Goal: Transaction & Acquisition: Subscribe to service/newsletter

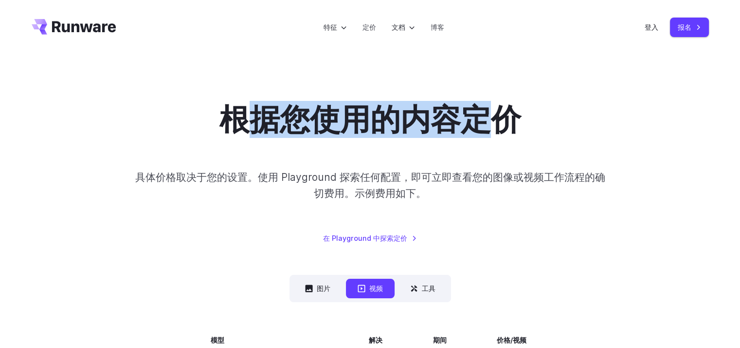
drag, startPoint x: 509, startPoint y: 123, endPoint x: 543, endPoint y: 123, distance: 34.6
click at [534, 123] on div "根据您使用的内容定价 具体价格取决于您的设置。使用 Playground 探索任何配置，即可立即查看您的图像或视频工作流程的确切费用。示例费用如下。 在 Pl…" at bounding box center [371, 172] width 678 height 142
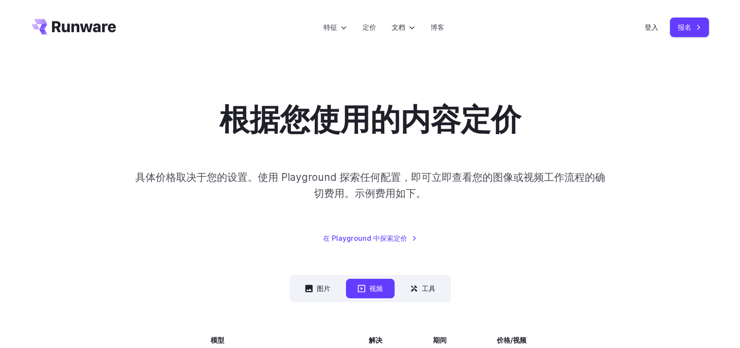
click at [462, 166] on div "根据您使用的内容定价 具体价格取决于您的设置。使用 Playground 探索任何配置，即可立即查看您的图像或视频工作流程的确切费用。示例费用如下。 在 Pl…" at bounding box center [371, 172] width 678 height 142
click at [504, 163] on div "根据您使用的内容定价 具体价格取决于您的设置。使用 Playground 探索任何配置，即可立即查看您的图像或视频工作流程的确切费用。示例费用如下。 在 Pl…" at bounding box center [371, 172] width 678 height 142
click at [323, 284] on font "图片" at bounding box center [324, 287] width 14 height 11
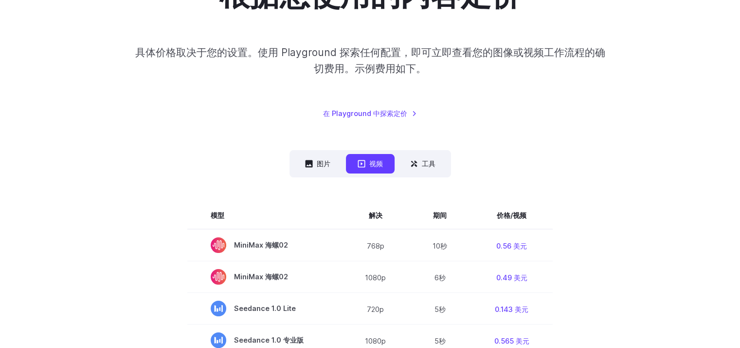
scroll to position [97, 0]
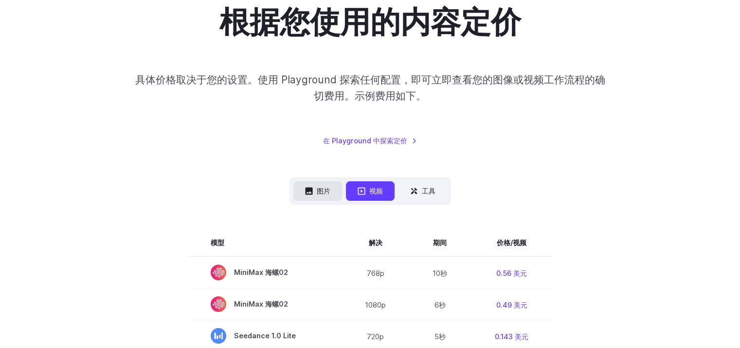
click at [321, 190] on font "图片" at bounding box center [324, 190] width 14 height 8
click at [329, 188] on font "图片" at bounding box center [324, 190] width 14 height 8
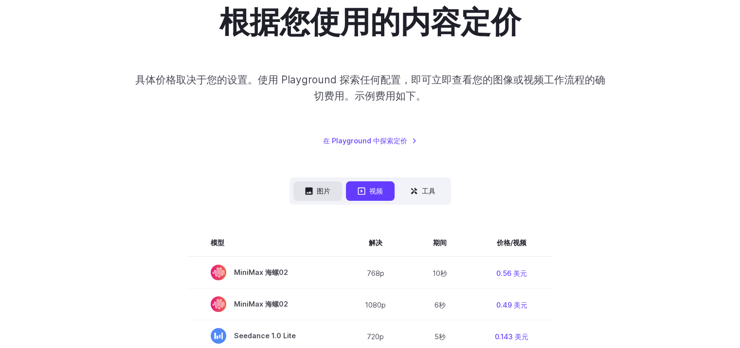
click at [329, 188] on font "图片" at bounding box center [324, 190] width 14 height 8
click at [428, 186] on font "工具" at bounding box center [429, 190] width 14 height 8
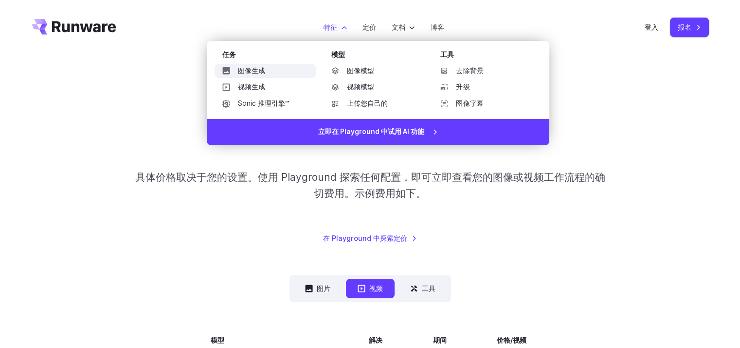
click at [268, 69] on link "图像生成" at bounding box center [265, 71] width 101 height 15
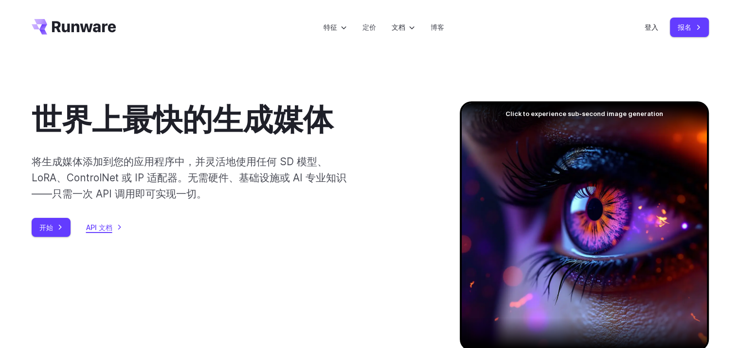
click at [108, 221] on font "API 文档" at bounding box center [99, 226] width 26 height 11
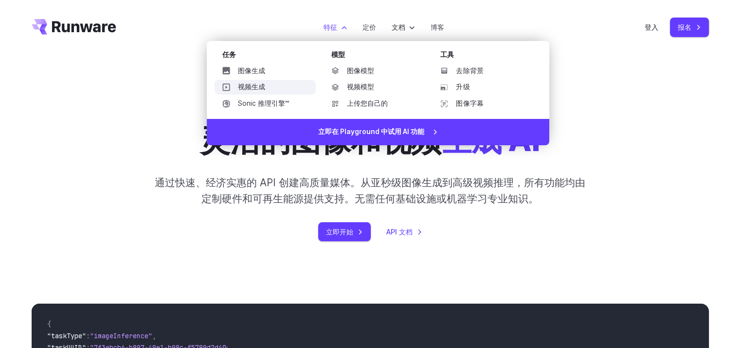
click at [259, 86] on font "视频生成" at bounding box center [251, 87] width 27 height 8
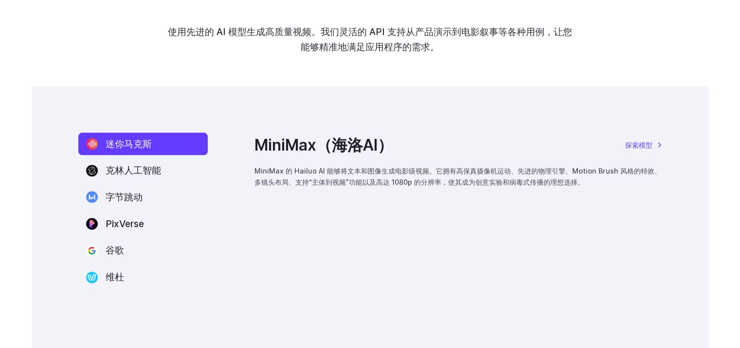
scroll to position [1266, 0]
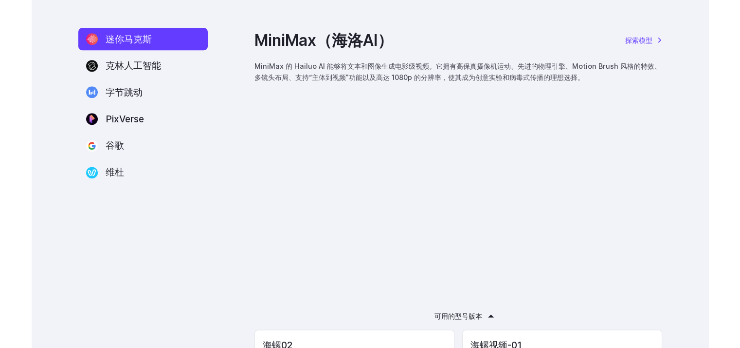
click at [159, 53] on nav "迷你[PERSON_NAME] 克林人工智能 字节跳动 PixVerse 谷歌 维杜" at bounding box center [142, 106] width 129 height 156
click at [159, 62] on font "克林人工智能" at bounding box center [133, 65] width 55 height 12
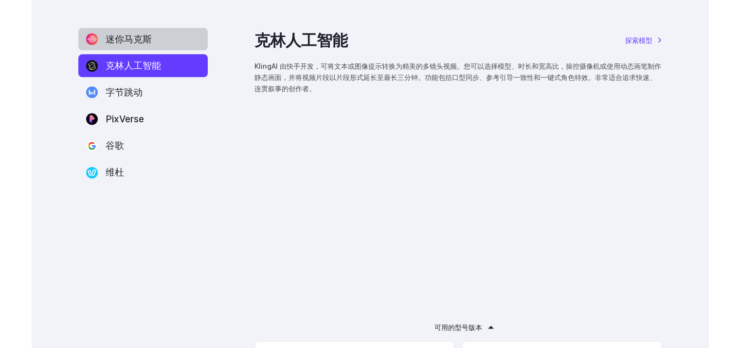
click at [156, 48] on label "迷你马克斯" at bounding box center [142, 39] width 129 height 23
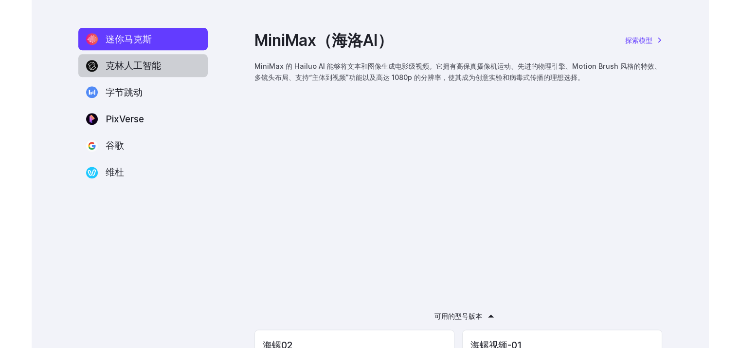
click at [160, 69] on font "克林人工智能" at bounding box center [133, 65] width 55 height 12
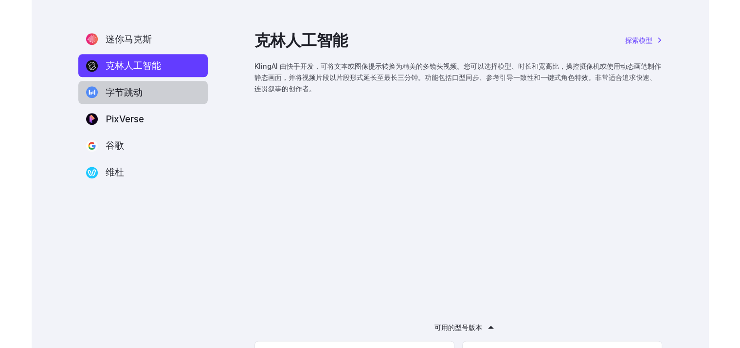
click at [165, 96] on label "字节跳动" at bounding box center [142, 92] width 129 height 23
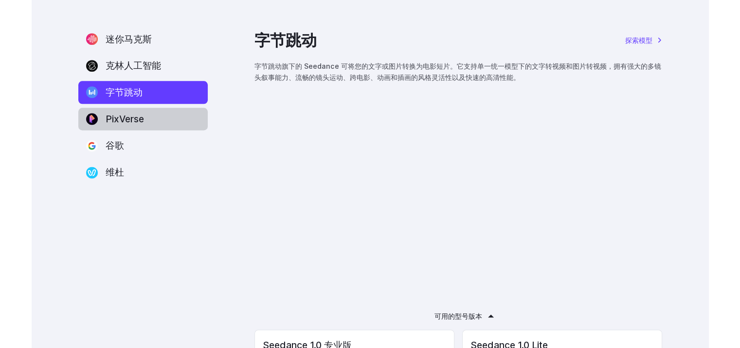
click at [153, 121] on label "PixVerse" at bounding box center [142, 119] width 129 height 23
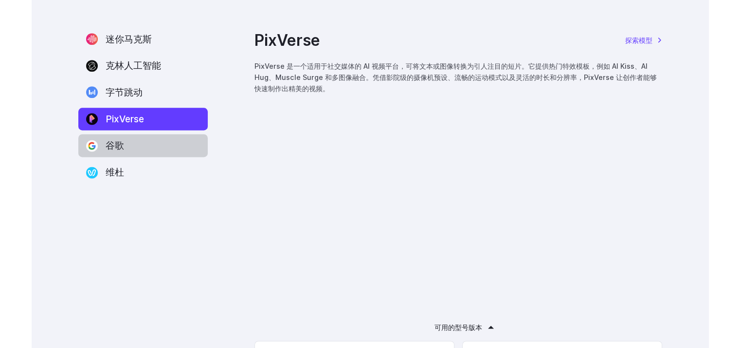
click at [167, 148] on label "谷歌" at bounding box center [142, 145] width 129 height 23
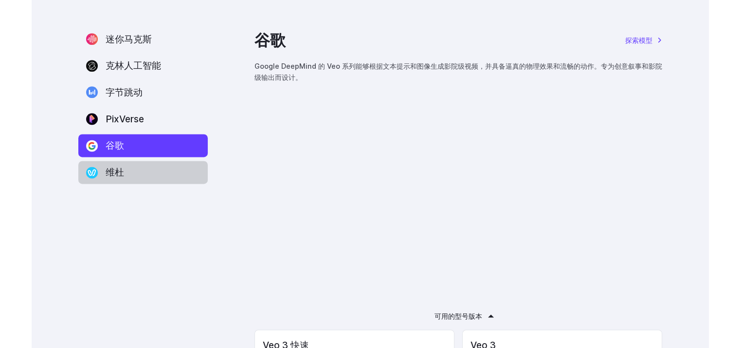
click at [112, 176] on font "维杜" at bounding box center [115, 172] width 18 height 12
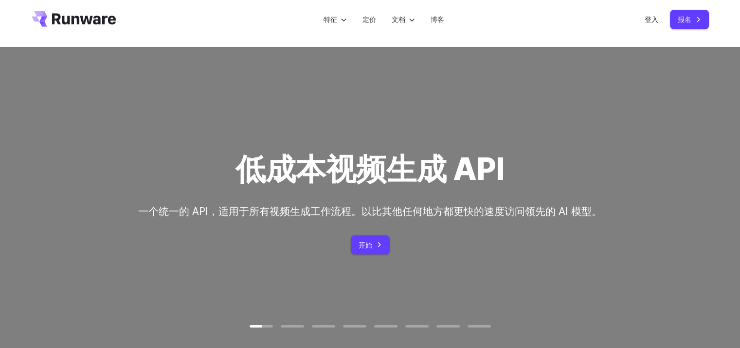
scroll to position [0, 0]
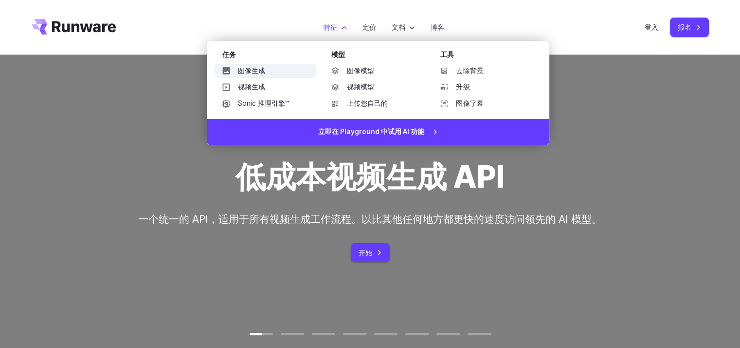
click at [276, 66] on link "图像生成" at bounding box center [265, 71] width 101 height 15
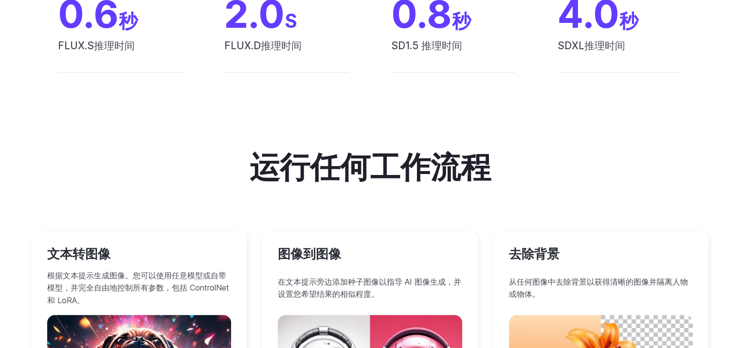
scroll to position [535, 0]
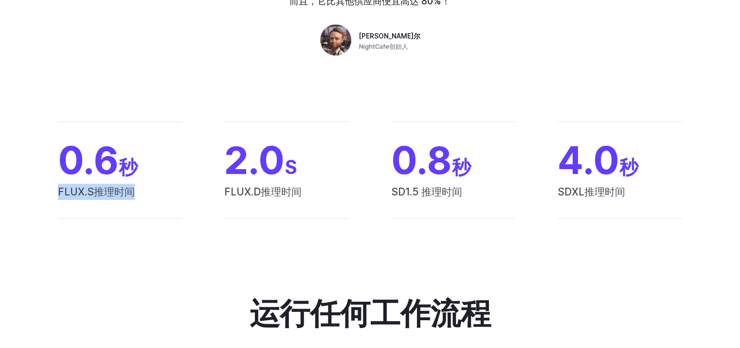
drag, startPoint x: 58, startPoint y: 191, endPoint x: 184, endPoint y: 192, distance: 126.1
click at [181, 192] on span "FLUX.S推理时间" at bounding box center [120, 201] width 125 height 35
click at [196, 233] on div "0.6 秒 FLUX.S推理时间 2.0 S FLUX.D推理时间 0.8 秒 SD1.5 推理时间 4.0 秒 SDXL推理时间" at bounding box center [370, 170] width 740 height 160
click at [354, 188] on div "0.6 秒 FLUX.S推理时间 2.0 S FLUX.D推理时间 0.8 秒 SD1.5 推理时间 4.0 秒 SDXL推理时间" at bounding box center [371, 169] width 678 height 97
click at [301, 190] on font "FLUX.D推理时间" at bounding box center [262, 191] width 77 height 12
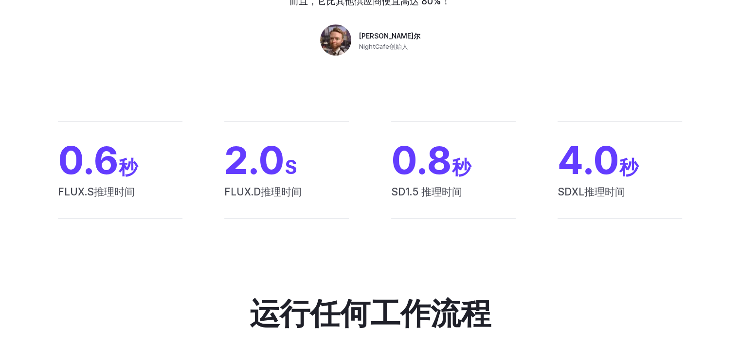
click at [380, 227] on div "0.6 秒 FLUX.S推理时间 2.0 S FLUX.D推理时间 0.8 秒 SD1.5 推理时间 4.0 秒 SDXL推理时间" at bounding box center [370, 170] width 740 height 160
drag, startPoint x: 386, startPoint y: 194, endPoint x: 517, endPoint y: 197, distance: 131.5
click at [507, 195] on div "0.6 秒 FLUX.S推理时间 2.0 S FLUX.D推理时间 0.8 秒 SD1.5 推理时间 4.0 秒 SDXL推理时间" at bounding box center [371, 169] width 678 height 97
click at [552, 213] on div "0.6 秒 FLUX.S推理时间 2.0 S FLUX.D推理时间 0.8 秒 SD1.5 推理时间 4.0 秒 SDXL推理时间" at bounding box center [371, 169] width 678 height 97
drag, startPoint x: 567, startPoint y: 197, endPoint x: 670, endPoint y: 193, distance: 103.3
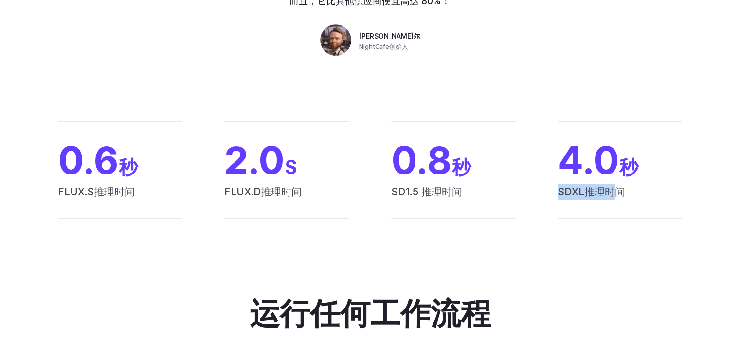
click at [654, 194] on span "SDXL推理时间" at bounding box center [620, 201] width 125 height 35
click at [671, 229] on div "0.6 秒 FLUX.S推理时间 2.0 S FLUX.D推理时间 0.8 秒 SD1.5 推理时间 4.0 秒 SDXL推理时间" at bounding box center [370, 170] width 740 height 160
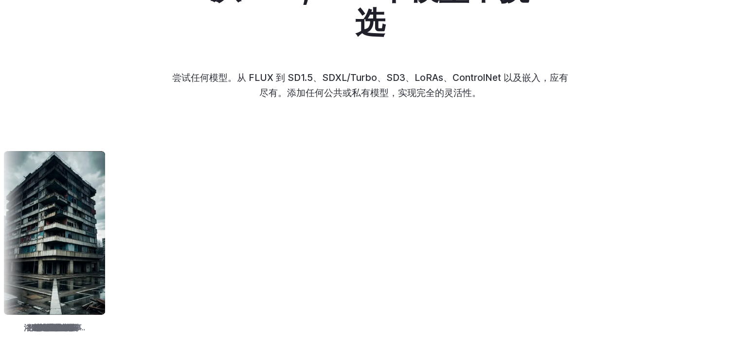
scroll to position [1460, 0]
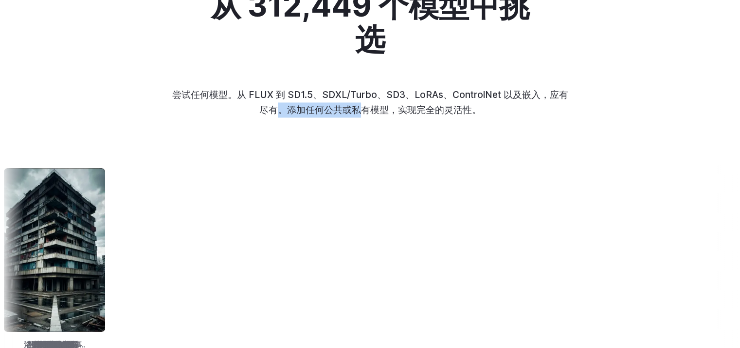
drag, startPoint x: 274, startPoint y: 112, endPoint x: 465, endPoint y: 112, distance: 190.8
click at [389, 112] on font "尝试任何模型。从 FLUX 到 SD1.5、SDXL/Turbo、SD3、LoRAs、ControlNet 以及嵌入，应有尽有。添加任何公共或私有模型，实现完…" at bounding box center [370, 102] width 396 height 27
click at [498, 122] on div "从 312,449 个模型中挑选 尝试任何模型。从 FLUX 到 SD1.5、SDXL/Turbo、SD3、LoRAs、ControlNet 以及嵌入，应有尽…" at bounding box center [370, 277] width 740 height 577
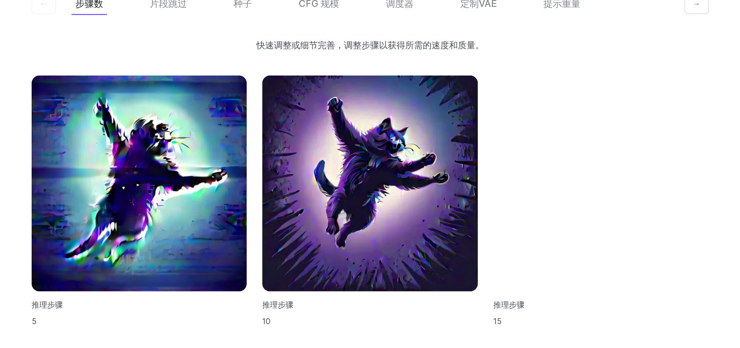
scroll to position [2862, 0]
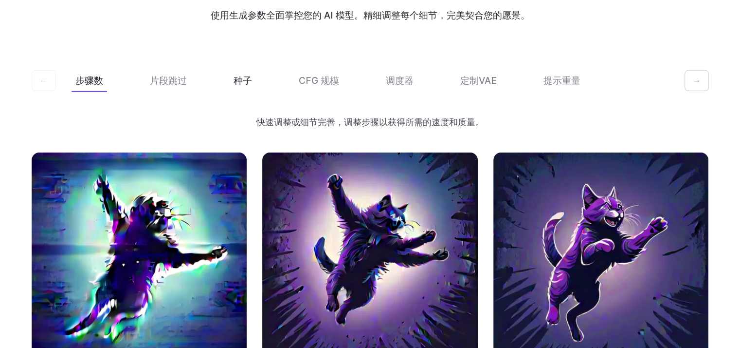
click at [254, 70] on button "种子" at bounding box center [243, 80] width 26 height 23
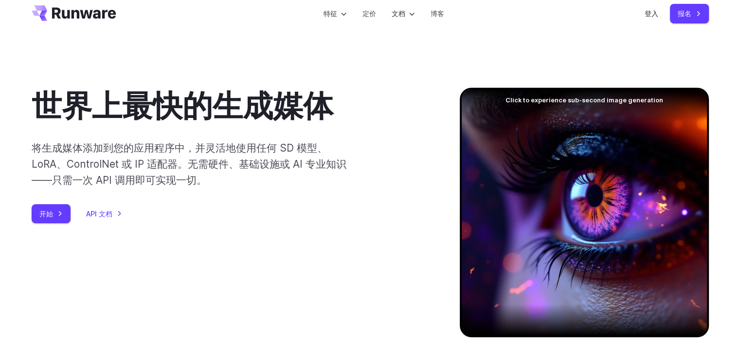
scroll to position [0, 0]
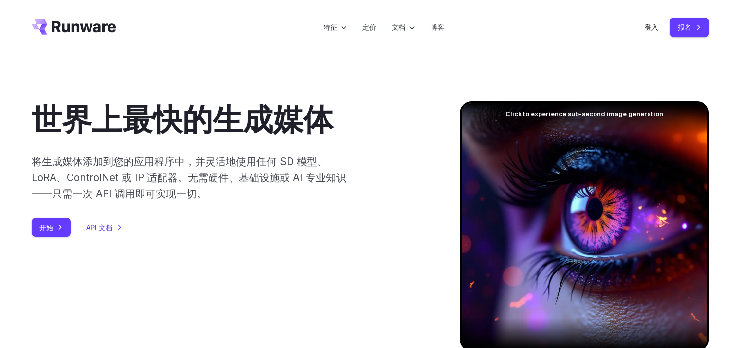
click at [20, 227] on div "世界上最快的生成媒体 将生成媒体添加到您的应用程序中，并灵活地使用任何 SD 模型、LoRA、ControlNet 或 IP 适配器。无需硬件、基础设施或 A…" at bounding box center [370, 239] width 701 height 277
click at [34, 223] on link "开始" at bounding box center [51, 227] width 39 height 19
